Goal: Information Seeking & Learning: Learn about a topic

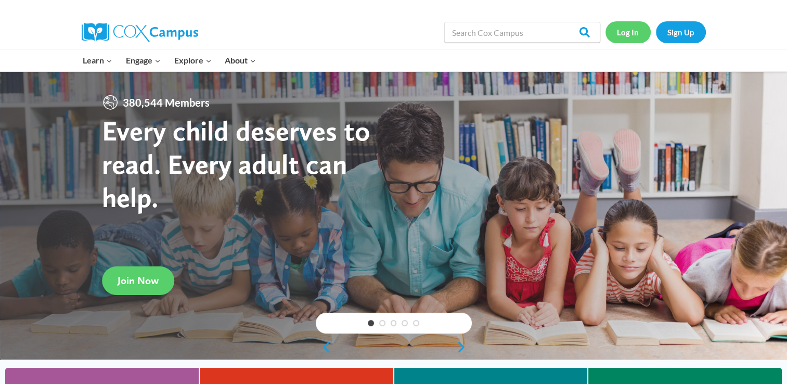
click at [618, 32] on link "Log In" at bounding box center [627, 31] width 45 height 21
click at [632, 26] on link "Log In" at bounding box center [627, 31] width 45 height 21
click at [627, 35] on link "Log In" at bounding box center [627, 31] width 45 height 21
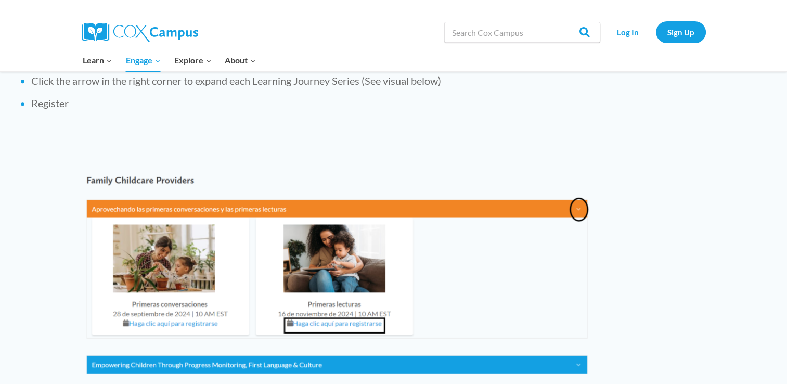
scroll to position [1181, 0]
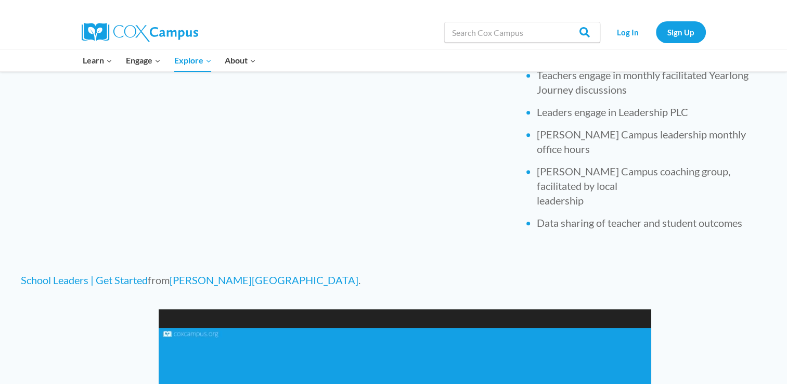
scroll to position [495, 0]
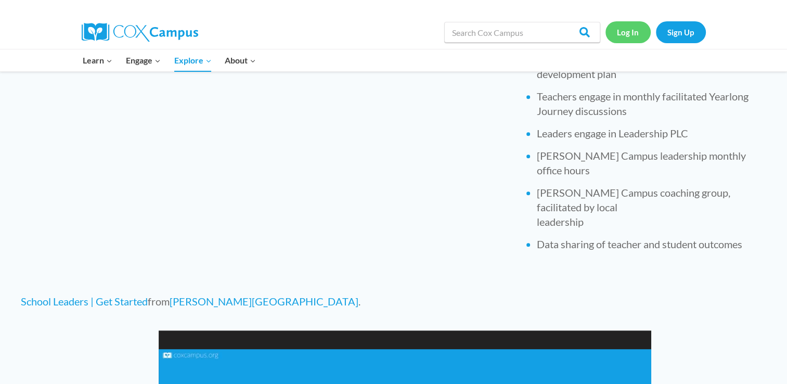
click at [634, 33] on link "Log In" at bounding box center [627, 31] width 45 height 21
click at [625, 42] on link "Log In" at bounding box center [627, 31] width 45 height 21
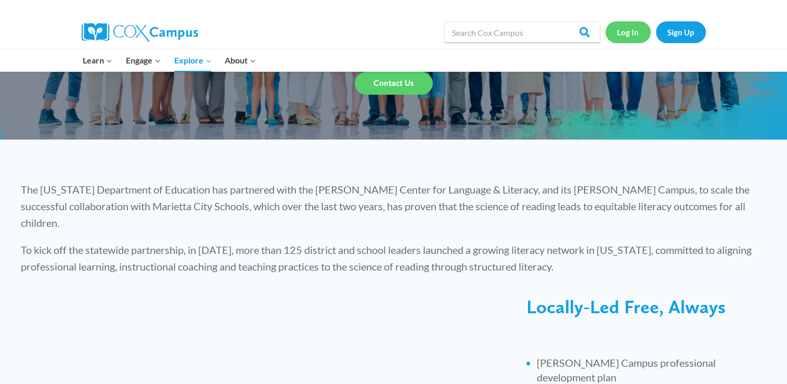
scroll to position [190, 0]
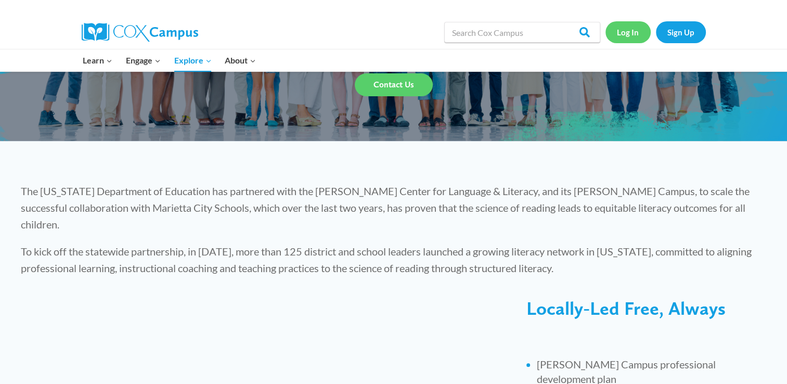
click at [628, 38] on link "Log In" at bounding box center [627, 31] width 45 height 21
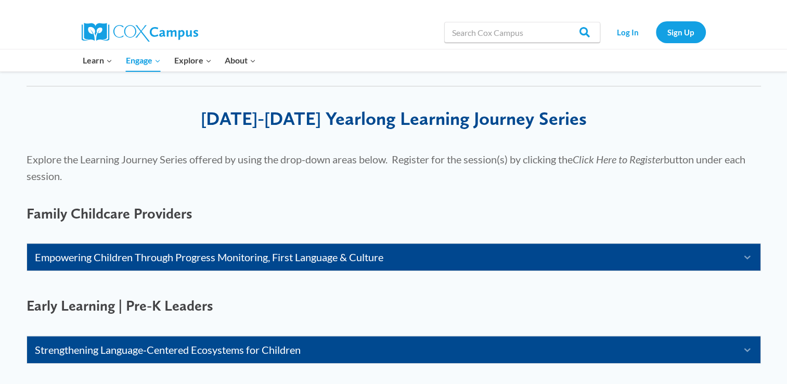
scroll to position [554, 0]
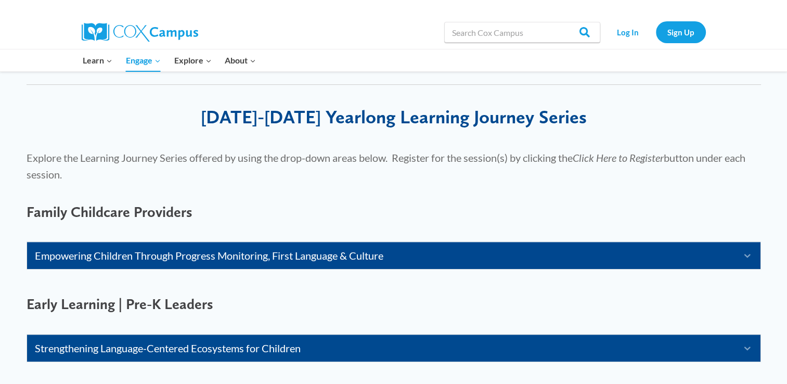
click at [94, 255] on link "Empowering Children Through Progress Monitoring, First Language & Culture" at bounding box center [380, 255] width 691 height 17
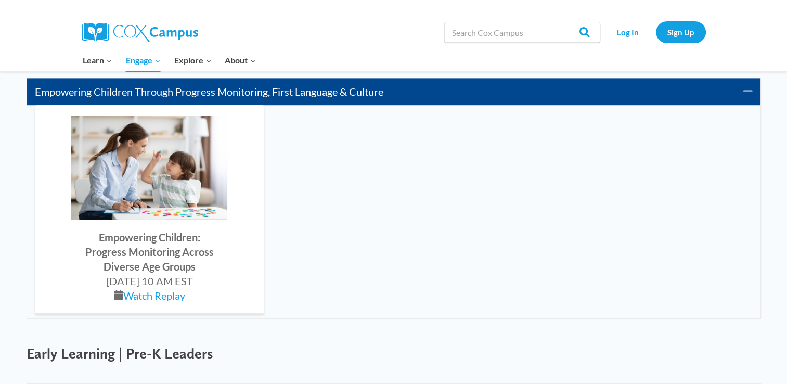
scroll to position [707, 0]
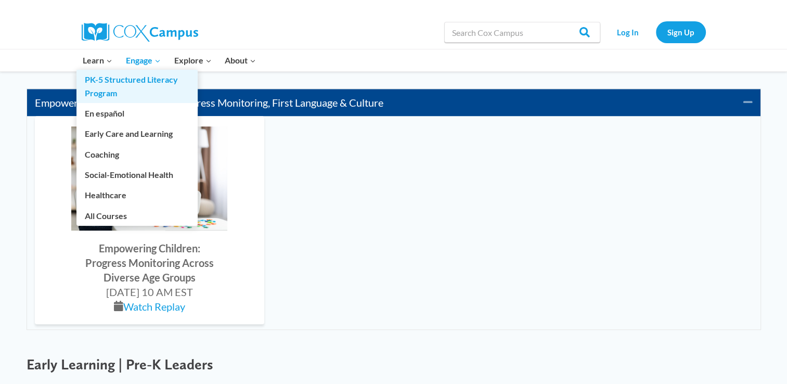
click at [106, 70] on link "PK-5 Structured Literacy Program" at bounding box center [136, 86] width 121 height 33
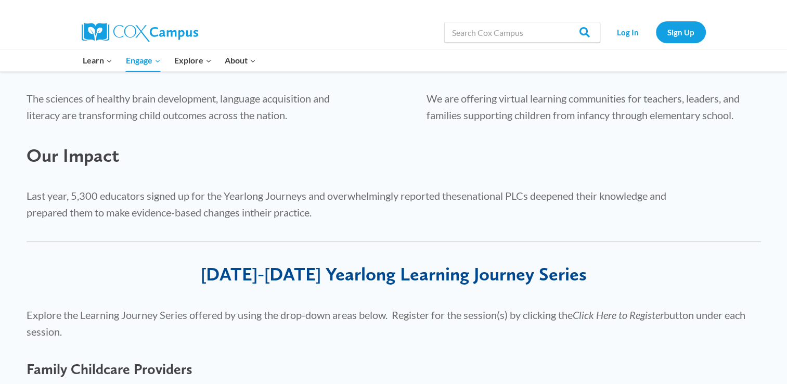
scroll to position [391, 0]
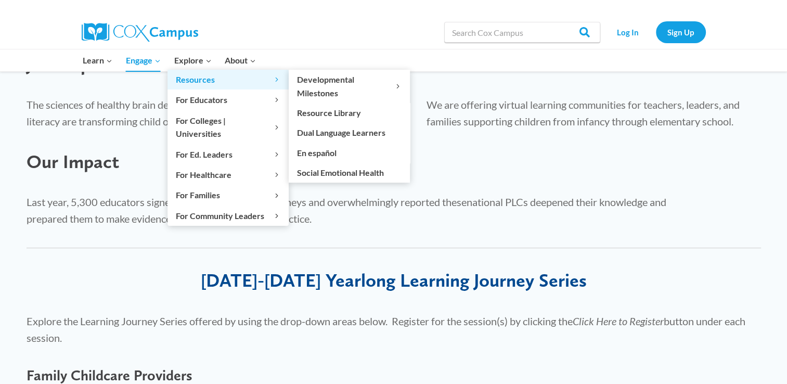
click at [204, 71] on link "Resources Expand" at bounding box center [227, 80] width 121 height 20
click at [206, 78] on span "Resources Expand" at bounding box center [228, 80] width 104 height 14
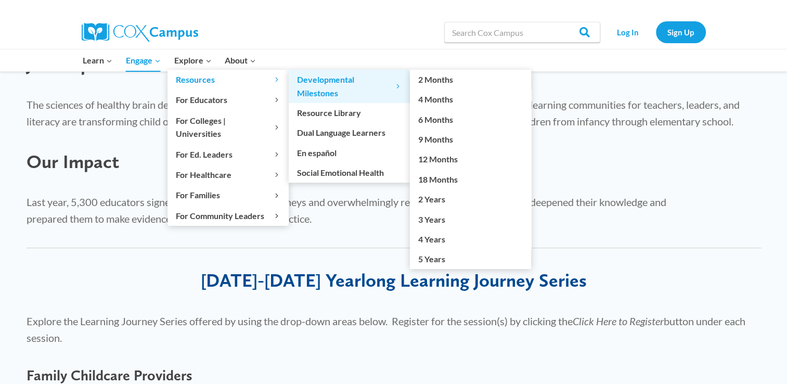
click at [326, 90] on span "Developmental Milestones Expand" at bounding box center [349, 86] width 104 height 27
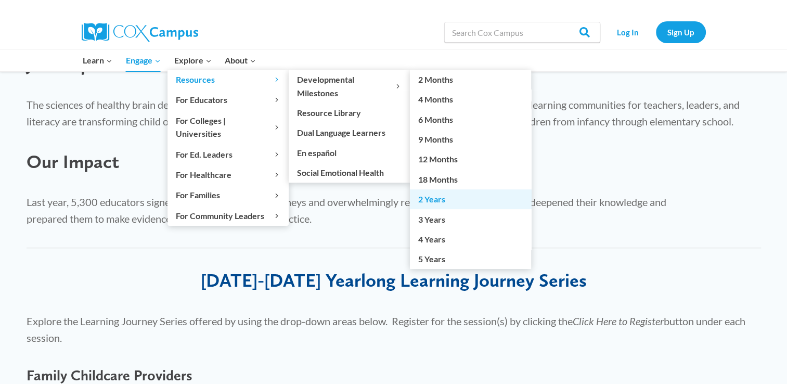
click at [435, 207] on link "2 Years" at bounding box center [470, 199] width 121 height 20
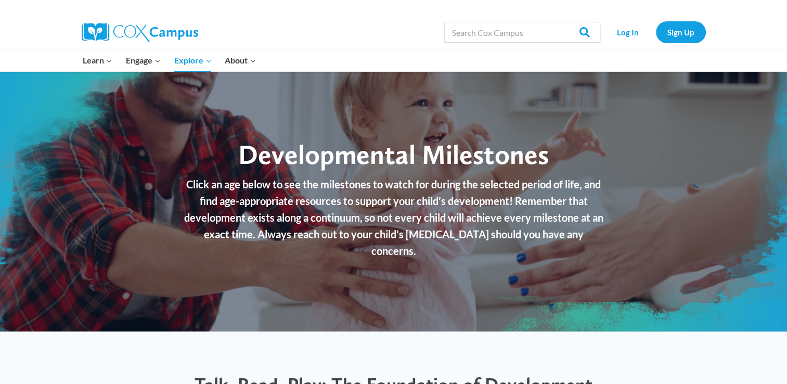
click at [337, 171] on span "Developmental Milestones" at bounding box center [393, 154] width 310 height 33
click at [370, 176] on div "Developmental Milestones" at bounding box center [394, 156] width 442 height 37
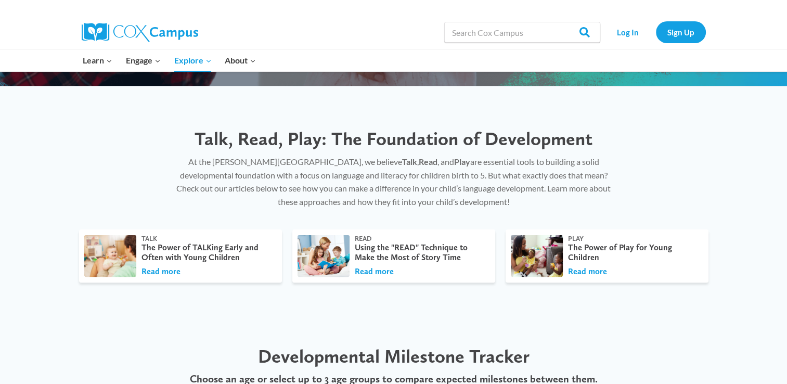
scroll to position [250, 0]
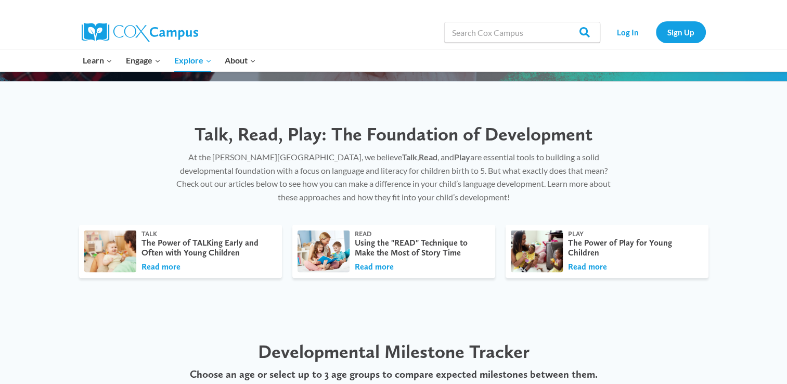
click at [277, 143] on span "Talk, Read, Play: The Foundation of Development" at bounding box center [393, 134] width 398 height 22
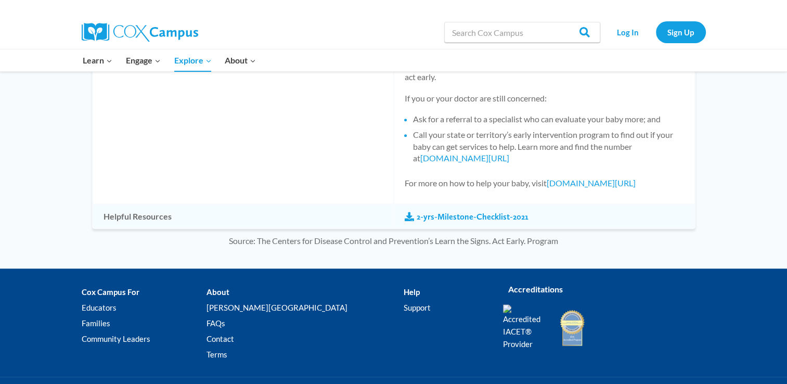
scroll to position [1029, 0]
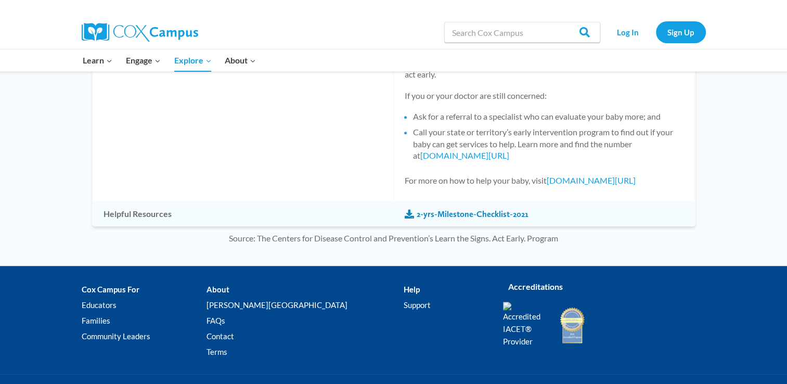
click at [423, 215] on link "2-yrs-Milestone-Checklist-2021" at bounding box center [466, 213] width 124 height 11
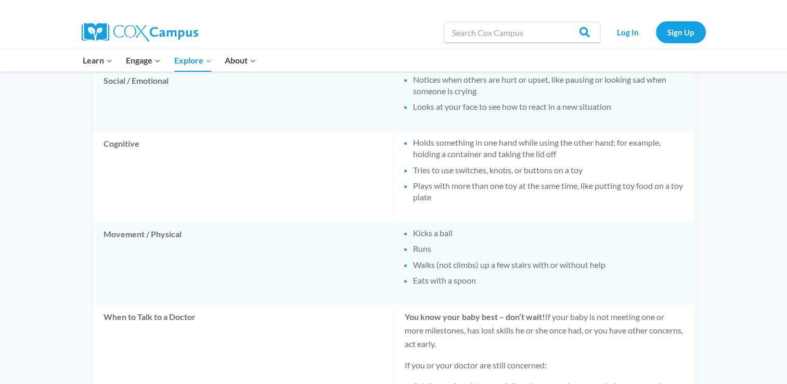
scroll to position [758, 0]
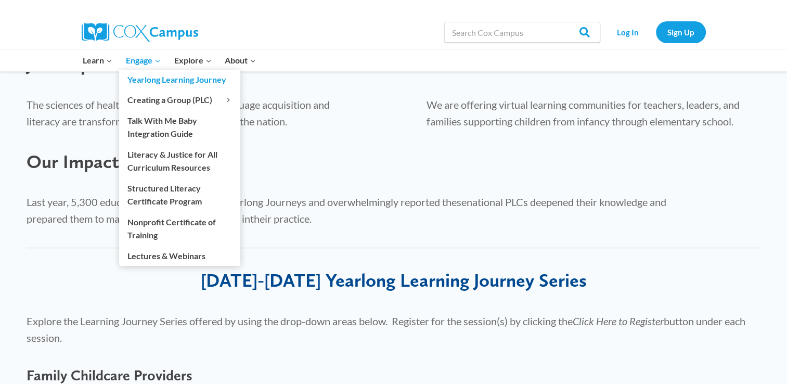
click at [152, 71] on link "Yearlong Learning Journey" at bounding box center [179, 80] width 121 height 20
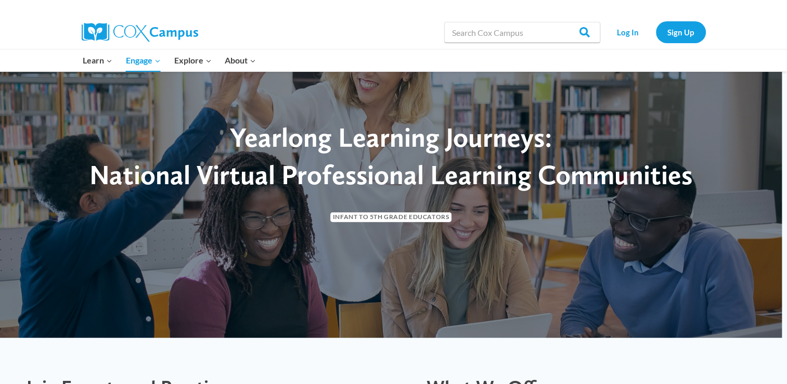
scroll to position [62, 0]
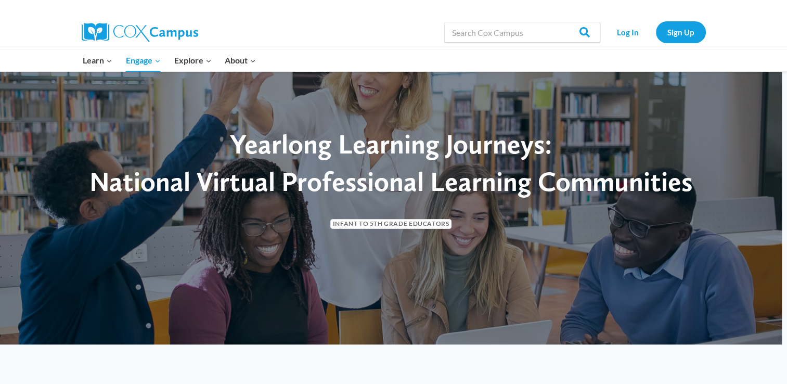
click at [421, 222] on span "Infant to 5th Grade Educators" at bounding box center [390, 224] width 121 height 10
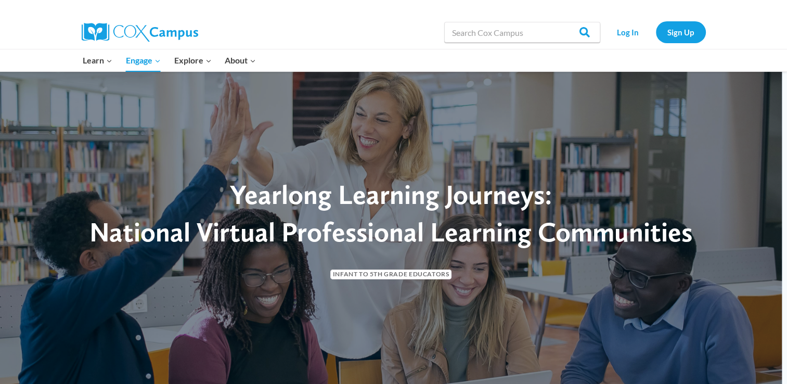
scroll to position [10, 0]
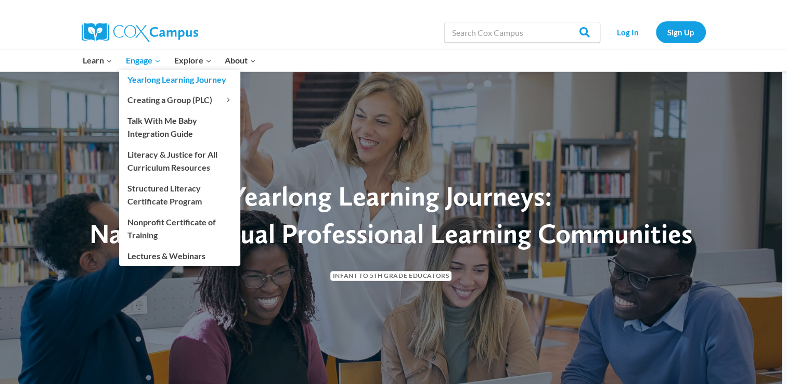
click at [157, 71] on link "Yearlong Learning Journey" at bounding box center [179, 80] width 121 height 20
click at [151, 71] on link "Yearlong Learning Journey" at bounding box center [179, 80] width 121 height 20
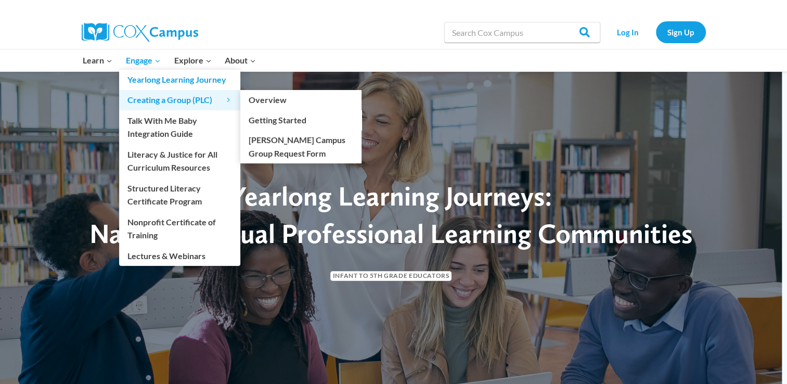
click at [185, 100] on span "Creating a Group (PLC) Expand" at bounding box center [179, 100] width 104 height 14
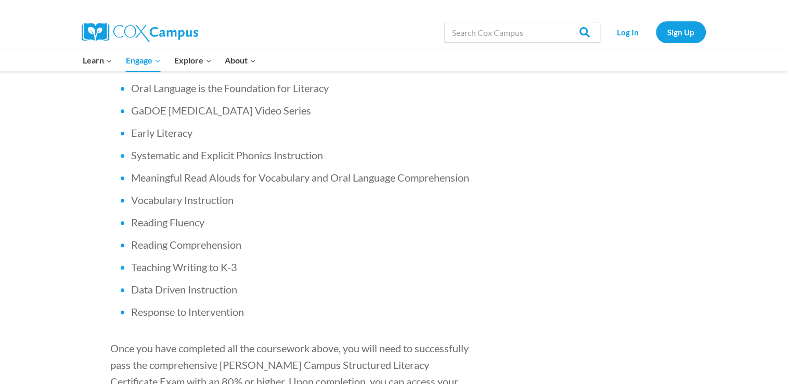
scroll to position [793, 0]
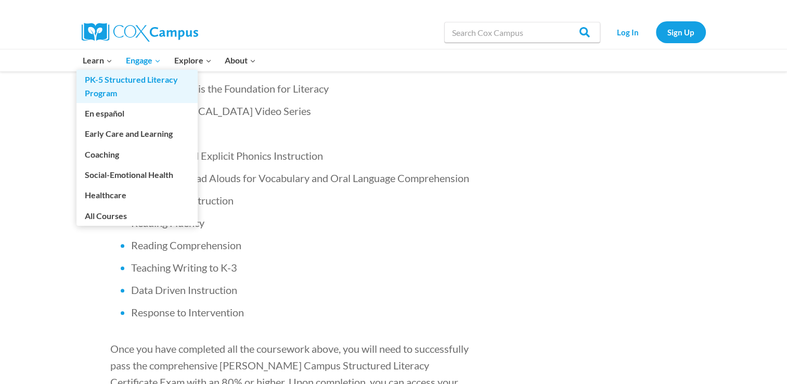
click at [107, 71] on link "PK-5 Structured Literacy Program" at bounding box center [136, 86] width 121 height 33
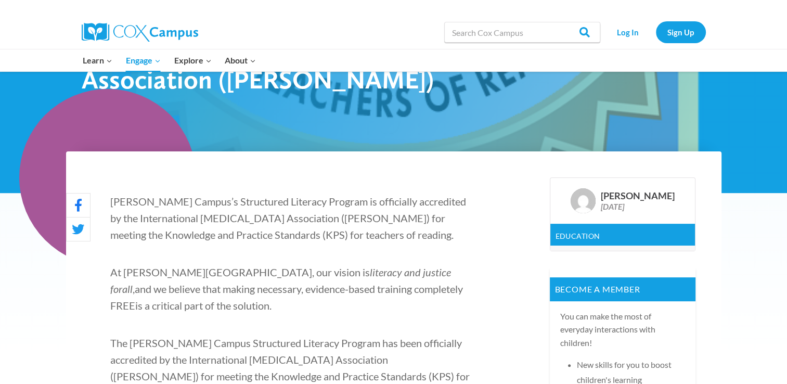
scroll to position [211, 0]
